Goal: Information Seeking & Learning: Learn about a topic

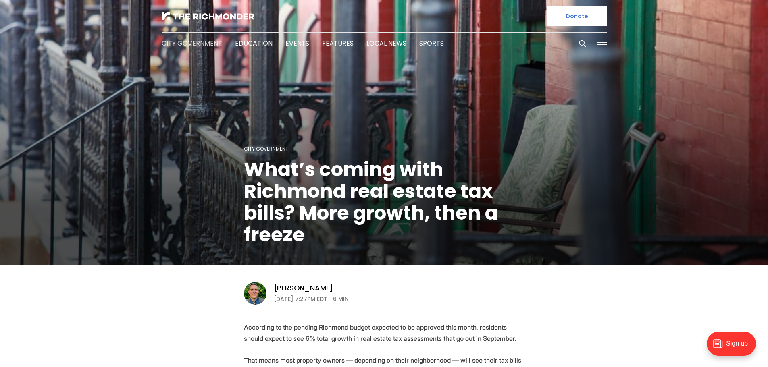
click at [187, 42] on link "City Government" at bounding box center [192, 43] width 60 height 9
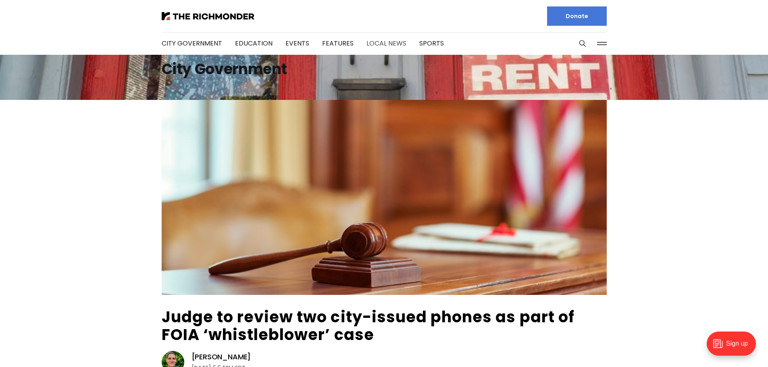
click at [393, 44] on link "Local News" at bounding box center [387, 43] width 40 height 9
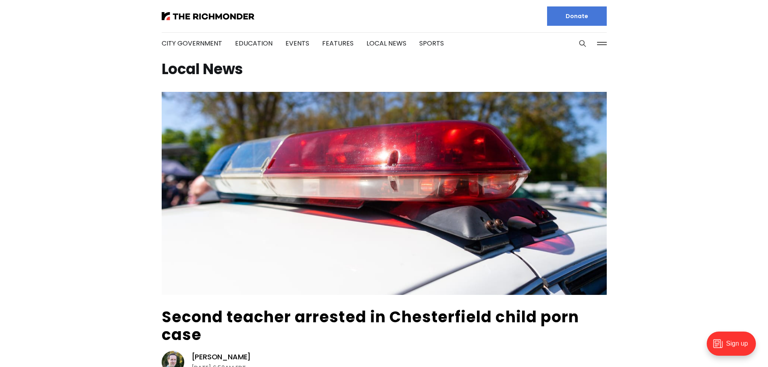
click at [603, 46] on button at bounding box center [602, 44] width 12 height 12
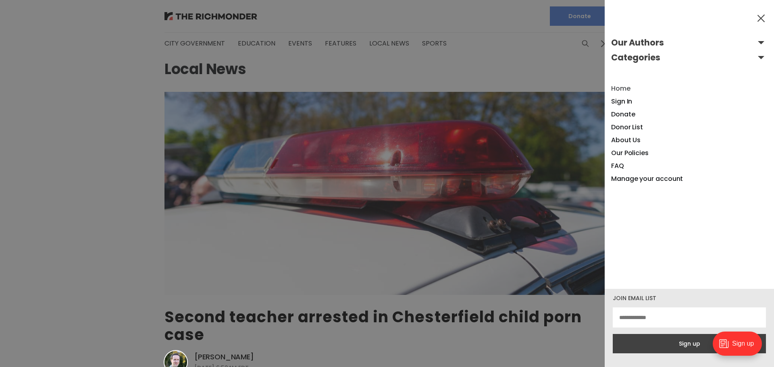
click at [626, 88] on link "Home" at bounding box center [620, 88] width 19 height 9
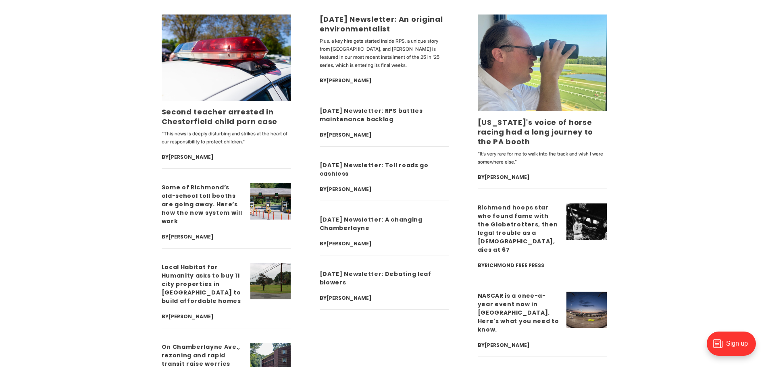
scroll to position [2581, 0]
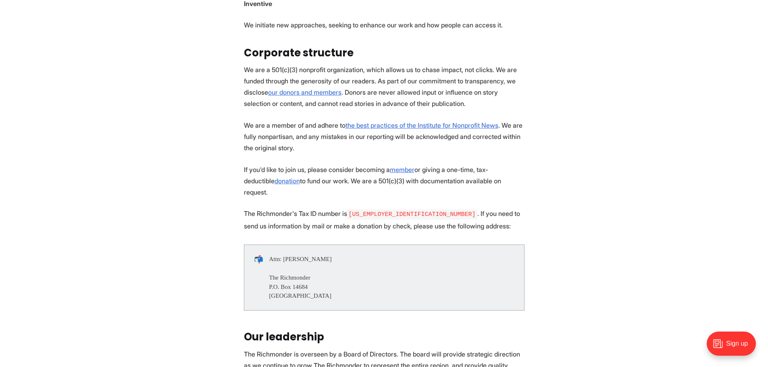
scroll to position [484, 0]
